Goal: Task Accomplishment & Management: Complete application form

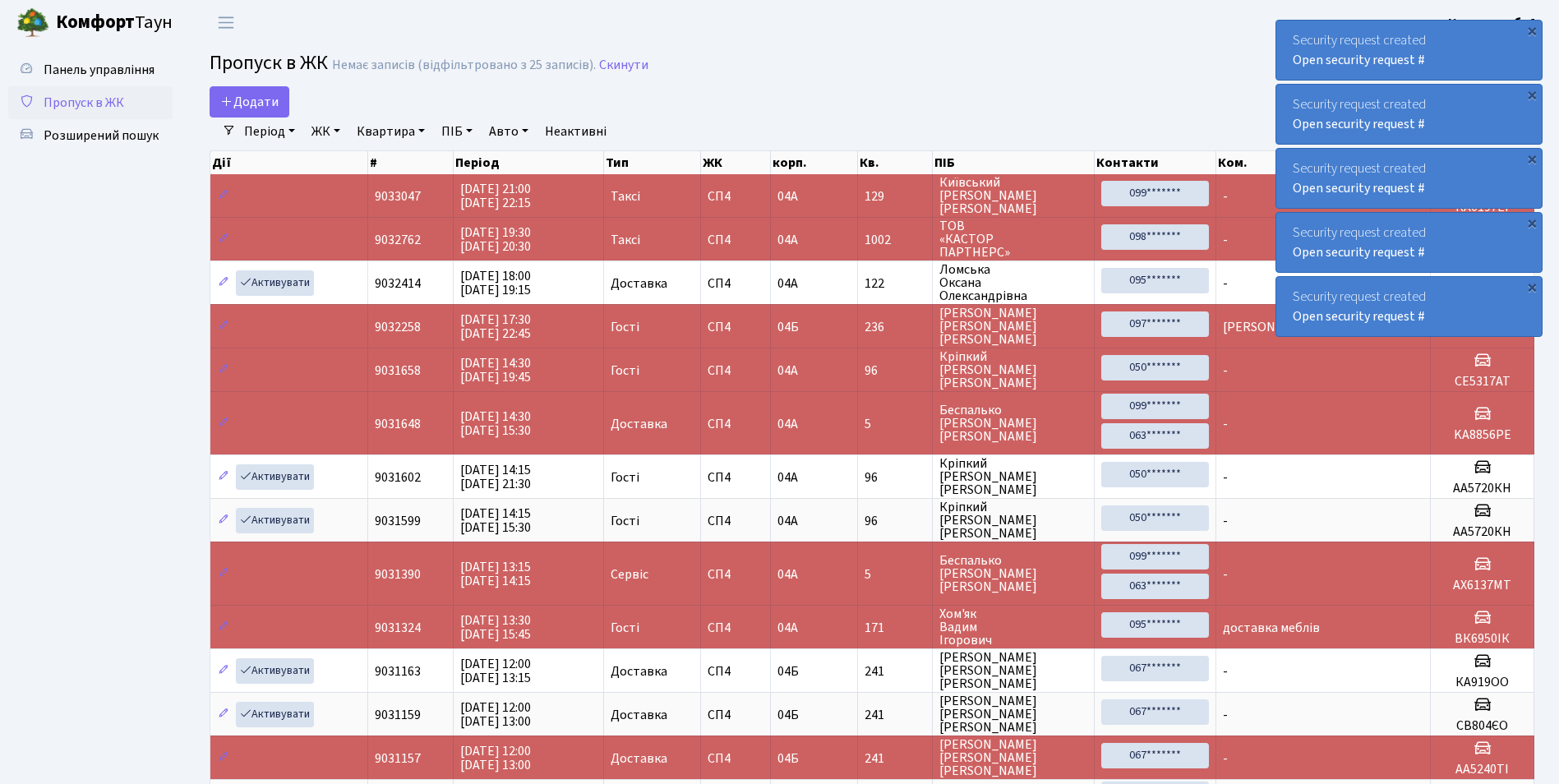
select select "25"
click at [258, 94] on span "Додати" at bounding box center [249, 102] width 59 height 18
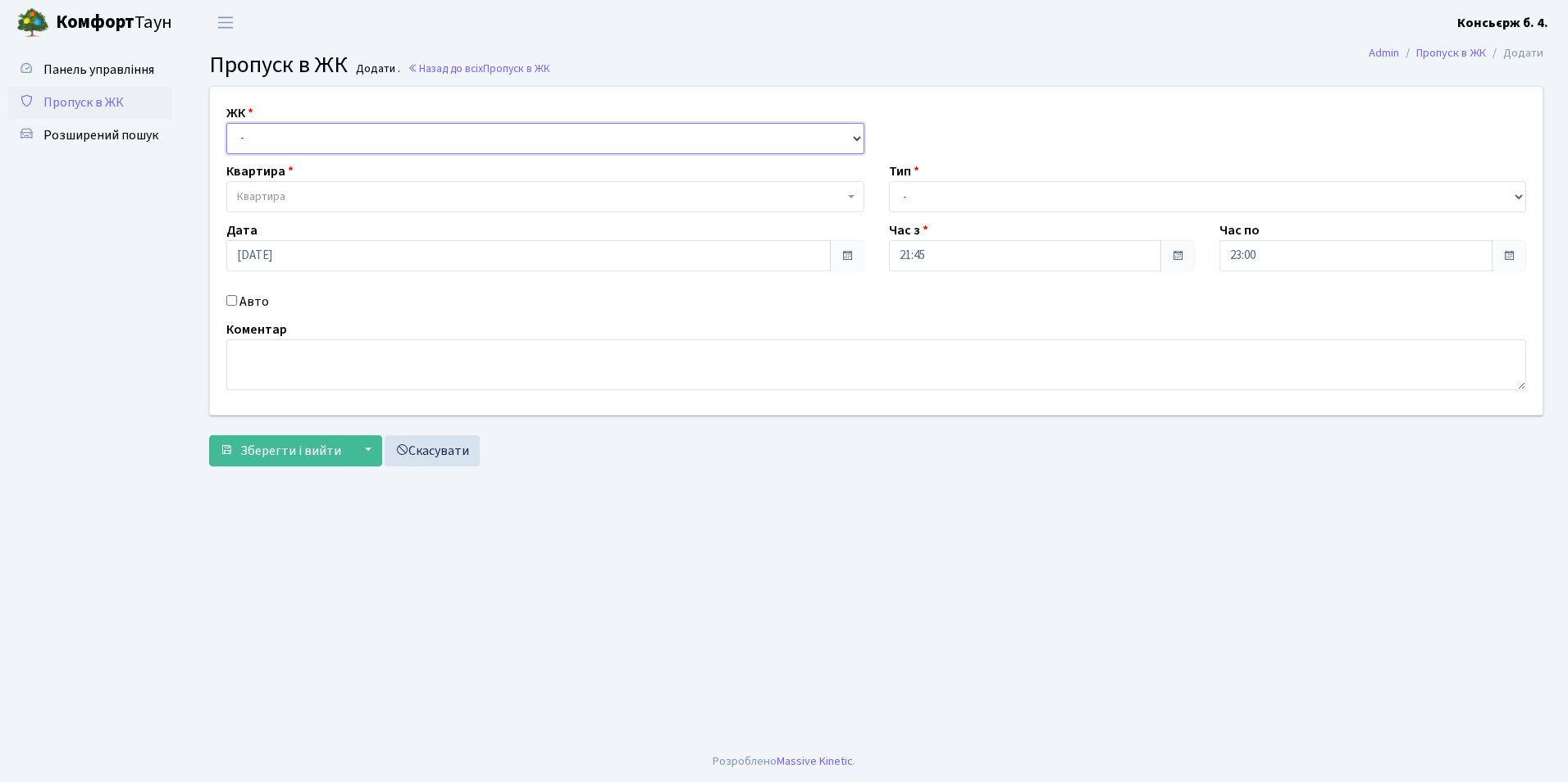
click at [254, 145] on select "- СП4, Столичне шосе, 5" at bounding box center [545, 138] width 638 height 31
select select "325"
click at [226, 123] on select "- СП4, Столичне шосе, 5" at bounding box center [545, 138] width 638 height 31
select select
click at [269, 197] on span "Квартира" at bounding box center [261, 197] width 48 height 16
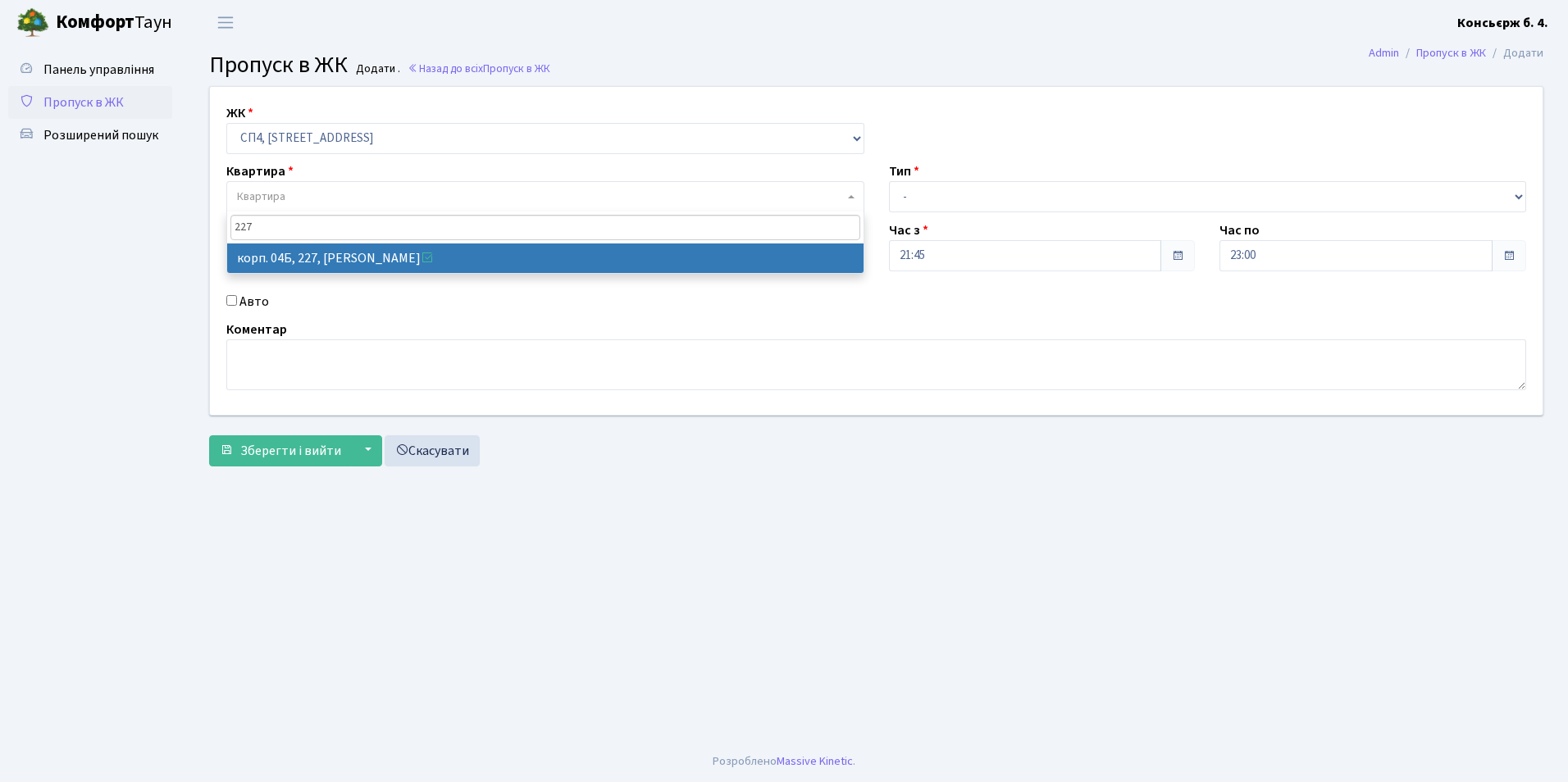
type input "227"
select select "21255"
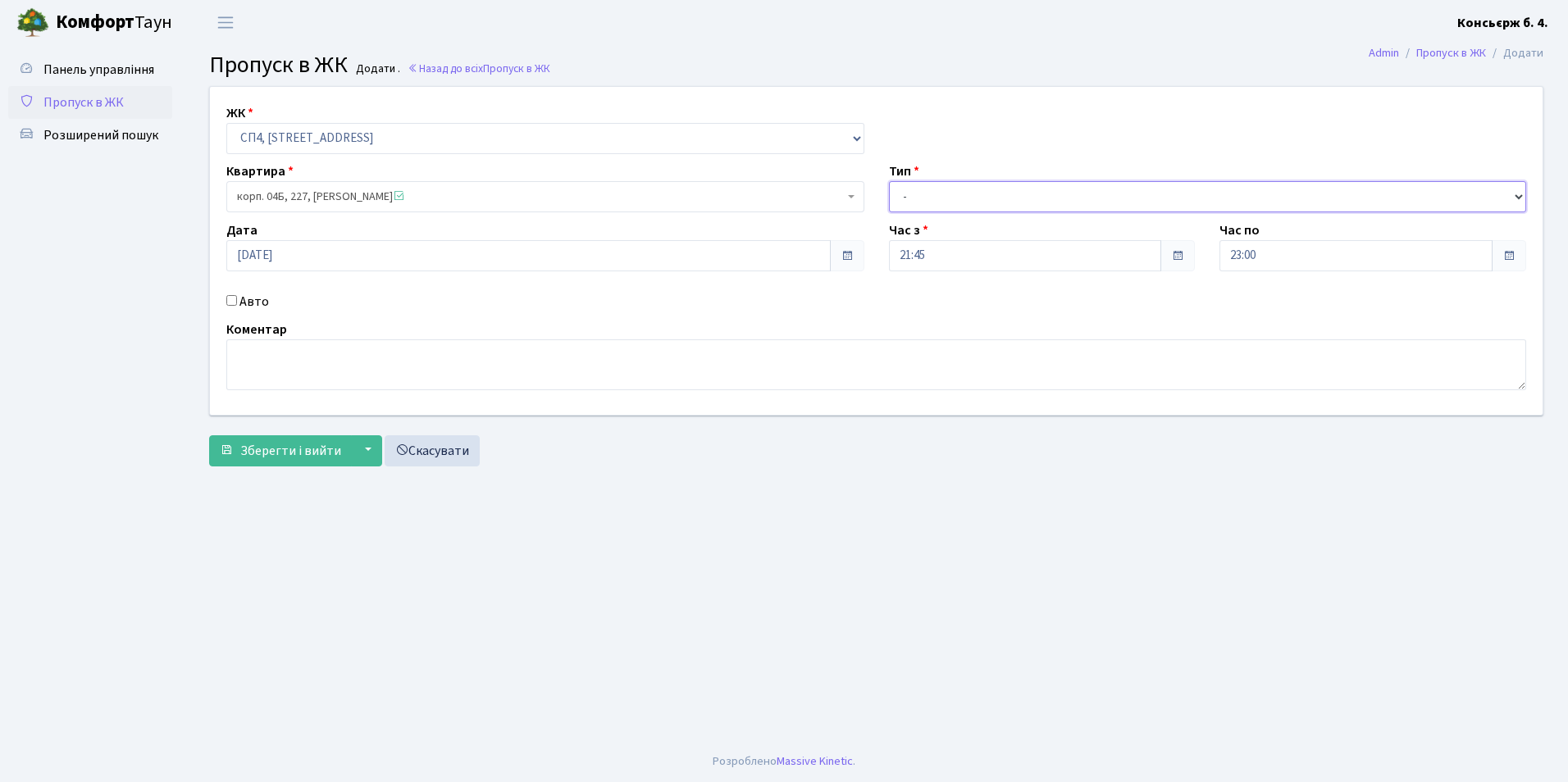
click at [896, 198] on select "- Доставка Таксі Гості Сервіс" at bounding box center [1208, 197] width 638 height 31
select select "2"
click at [889, 181] on select "- Доставка Таксі Гості Сервіс" at bounding box center [1208, 197] width 638 height 31
click at [233, 302] on input "Авто" at bounding box center [232, 301] width 11 height 11
checkbox input "true"
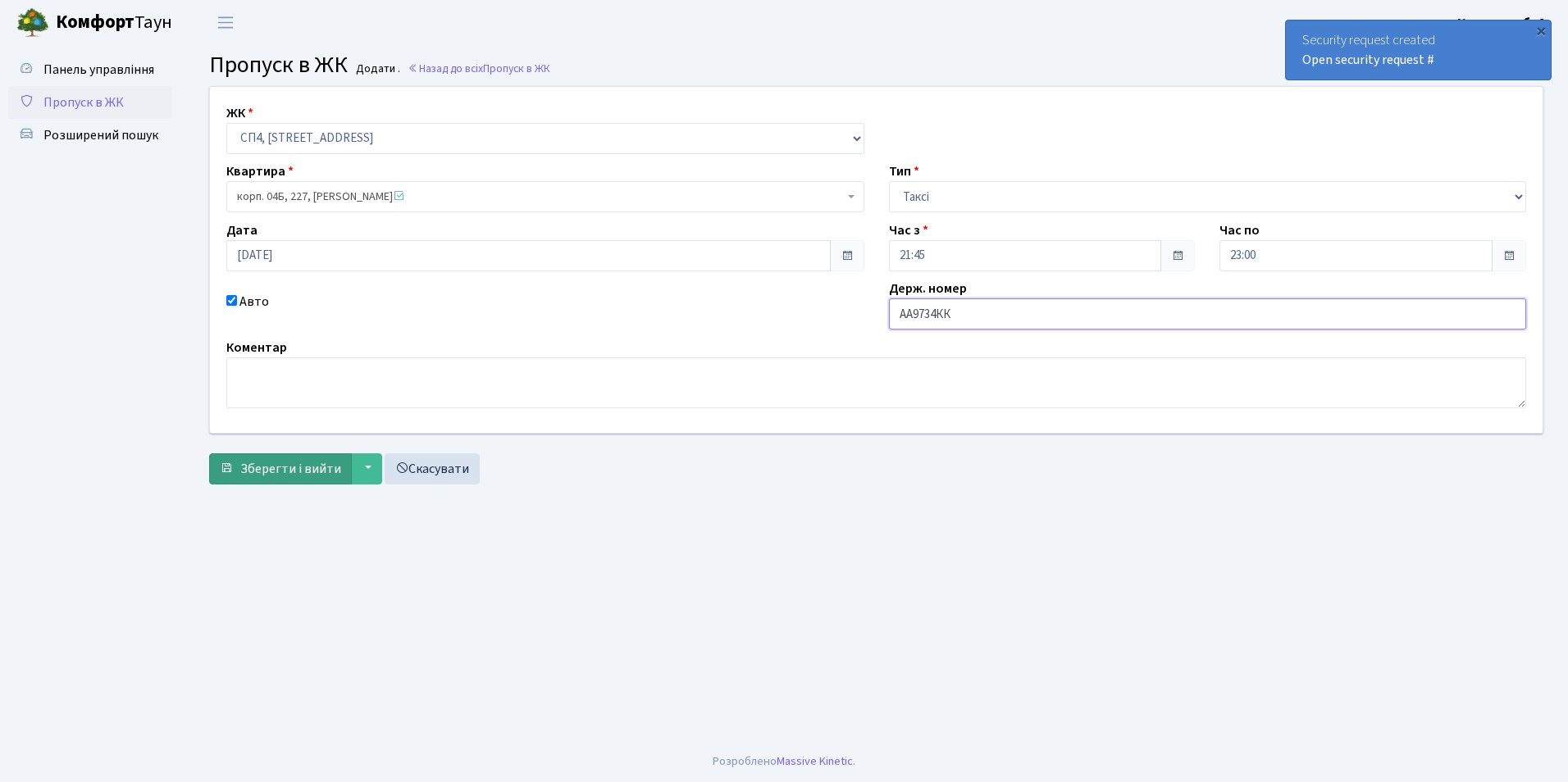
type input "АА9734КК"
click at [286, 470] on span "Зберегти і вийти" at bounding box center [291, 469] width 101 height 18
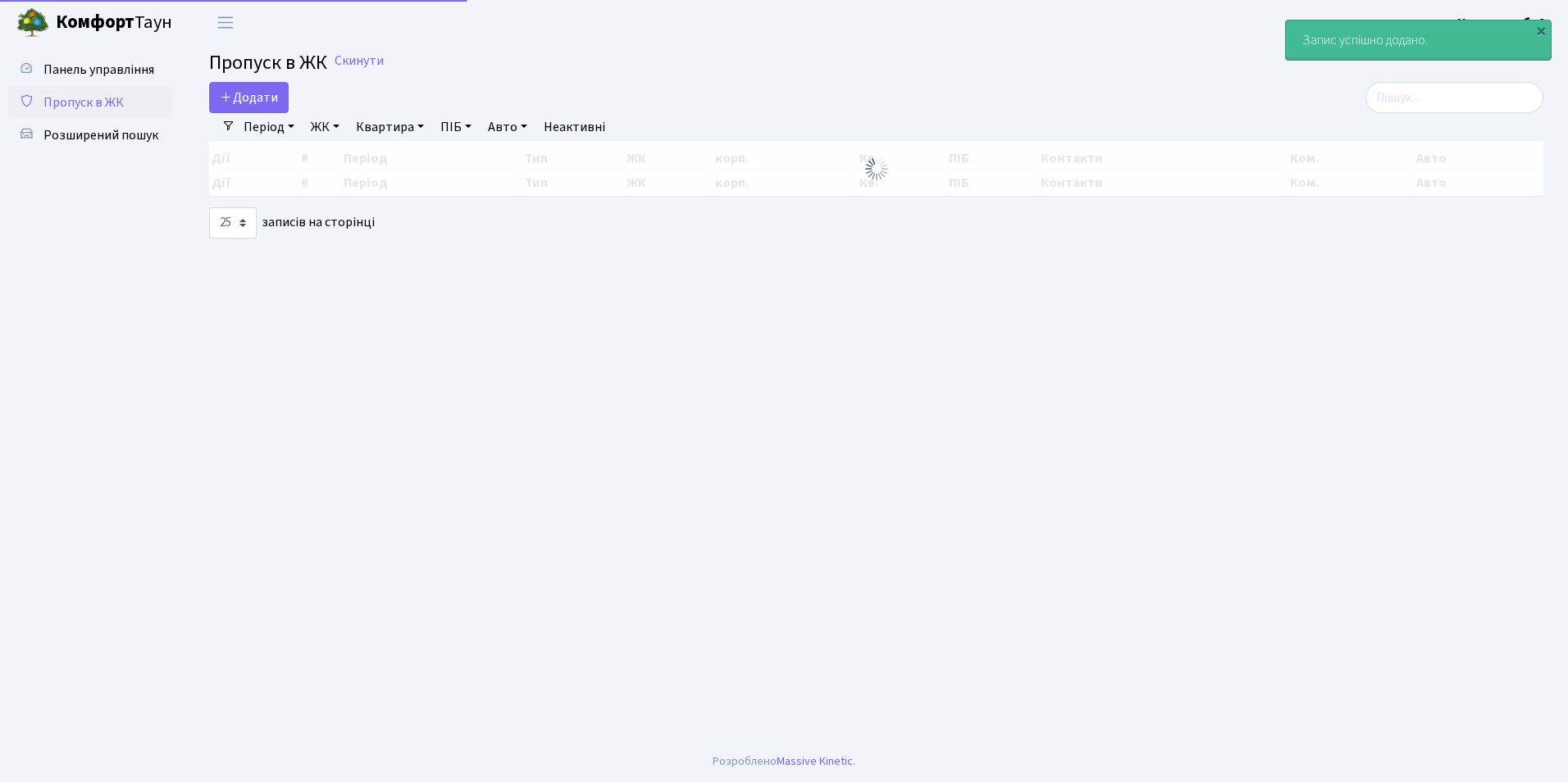
select select "25"
